Goal: Information Seeking & Learning: Learn about a topic

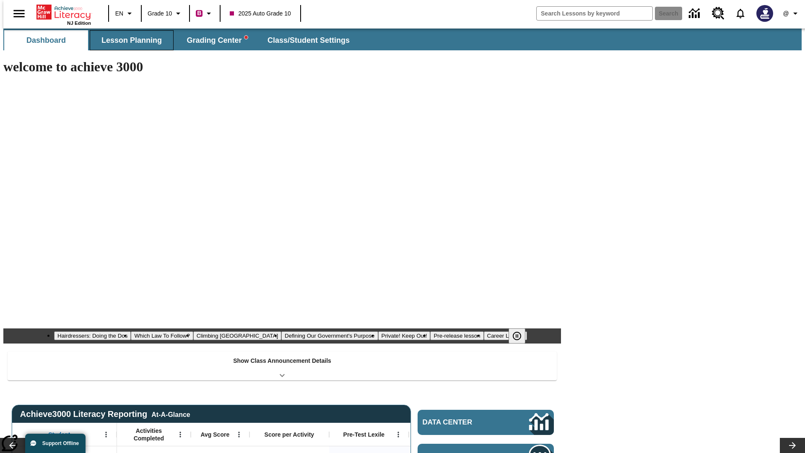
click at [128, 40] on span "Lesson Planning" at bounding box center [131, 41] width 60 height 10
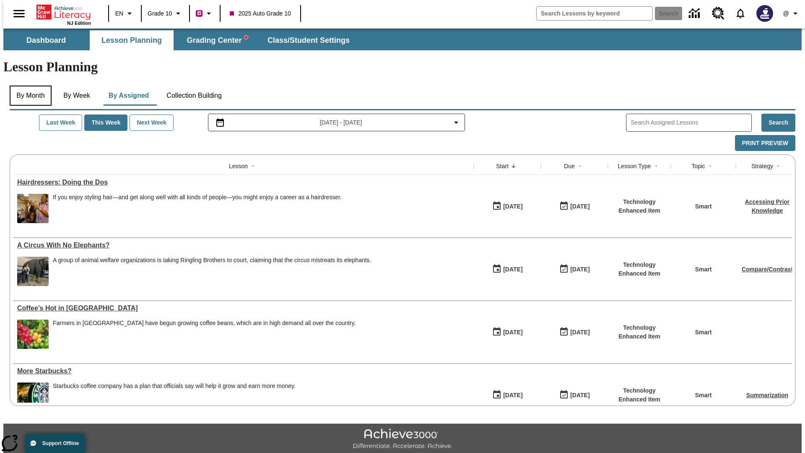
click at [28, 86] on button "By Month" at bounding box center [31, 96] width 42 height 20
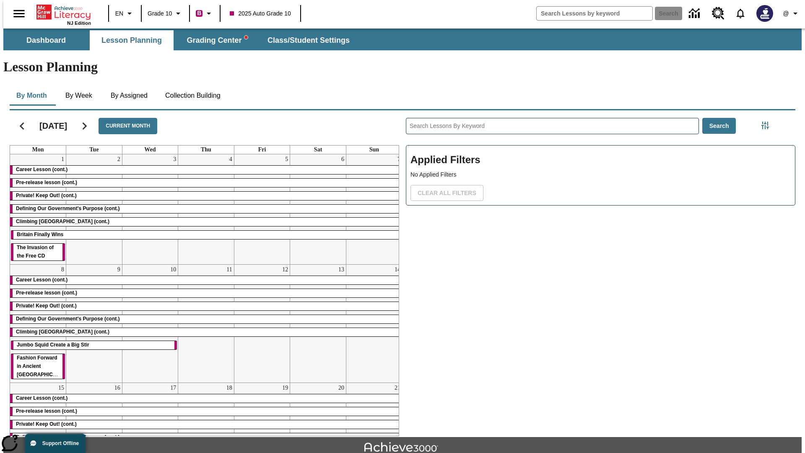
click at [203, 166] on div "Career Lesson (cont.)" at bounding box center [206, 170] width 392 height 8
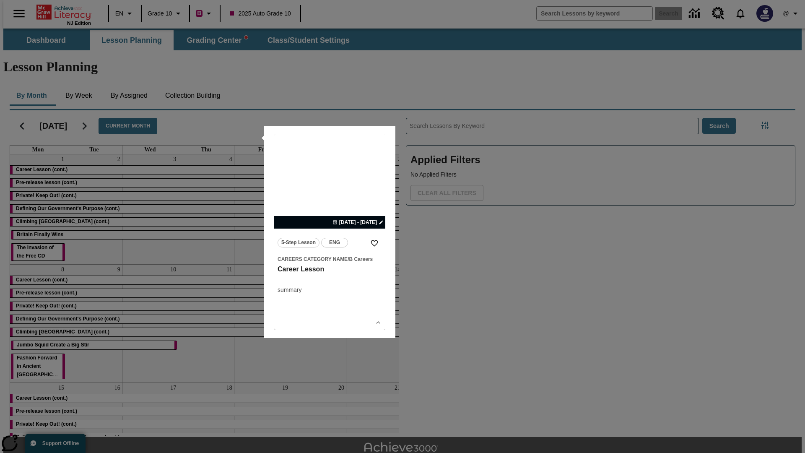
scroll to position [18, 0]
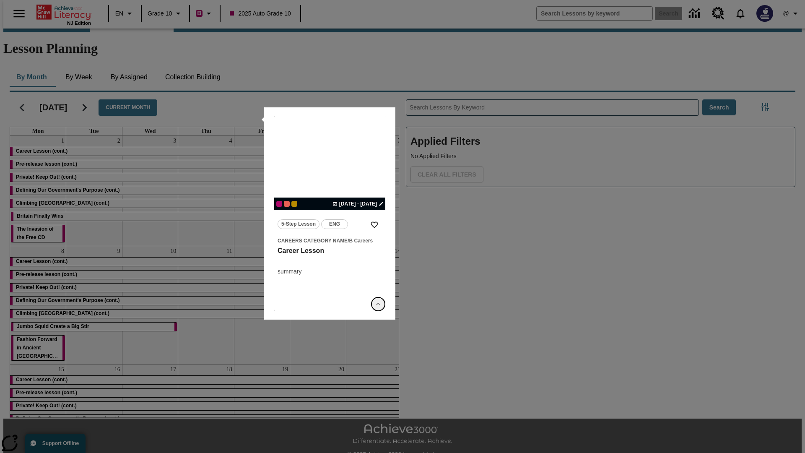
click at [378, 304] on icon "Show Details" at bounding box center [378, 304] width 8 height 8
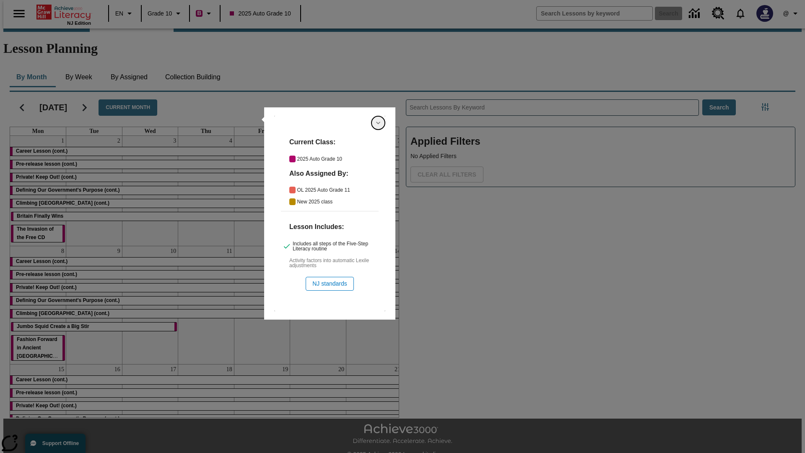
click at [378, 123] on icon "Hide Details" at bounding box center [378, 123] width 8 height 8
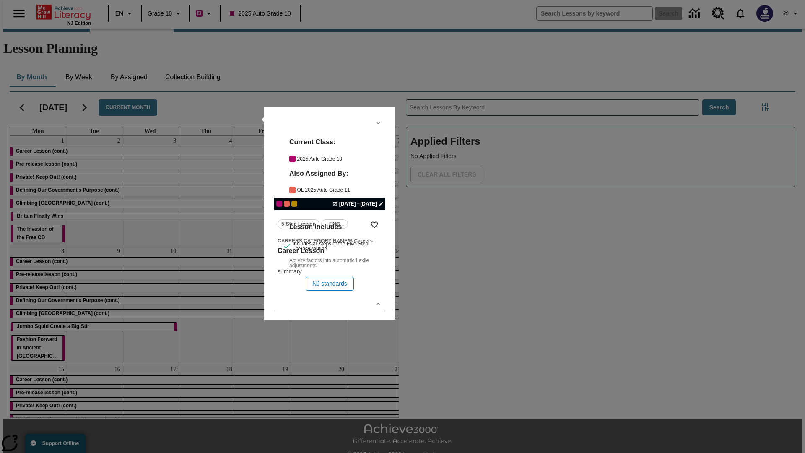
click at [330, 213] on link "lesson details" at bounding box center [329, 213] width 111 height 195
